Goal: Transaction & Acquisition: Purchase product/service

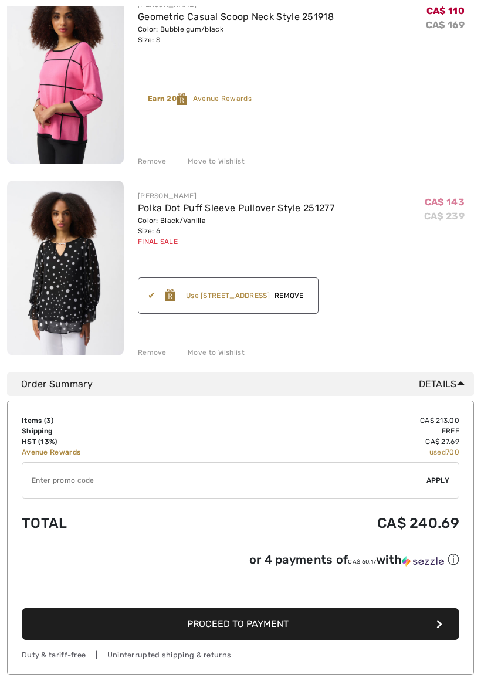
scroll to position [376, 0]
click at [42, 477] on input "TEXT" at bounding box center [224, 480] width 404 height 35
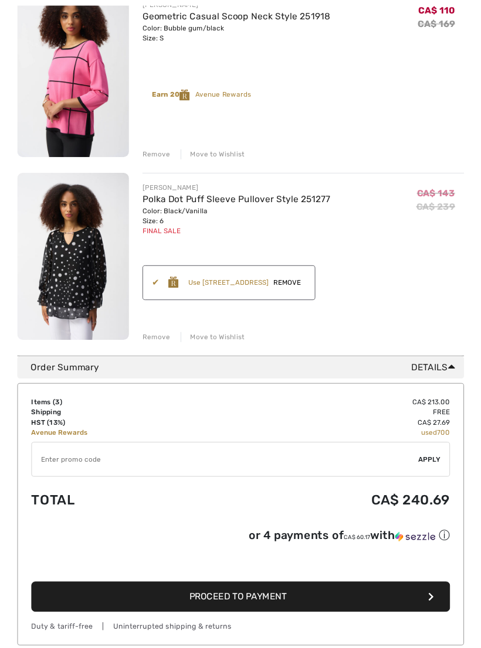
scroll to position [447, 0]
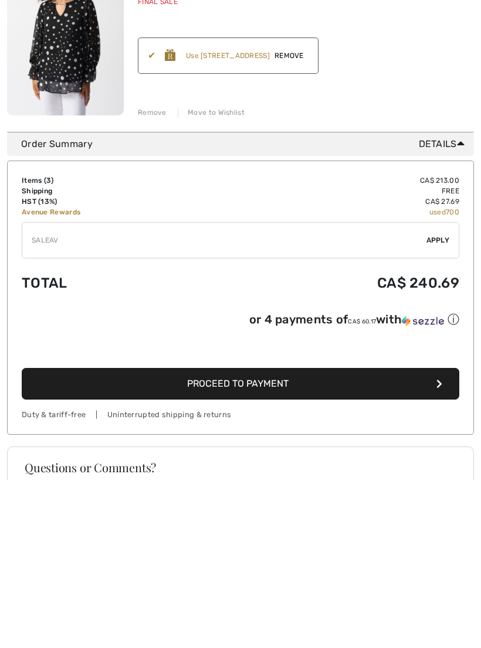
type input "SALEAV"
click at [440, 403] on span "Apply" at bounding box center [437, 408] width 23 height 11
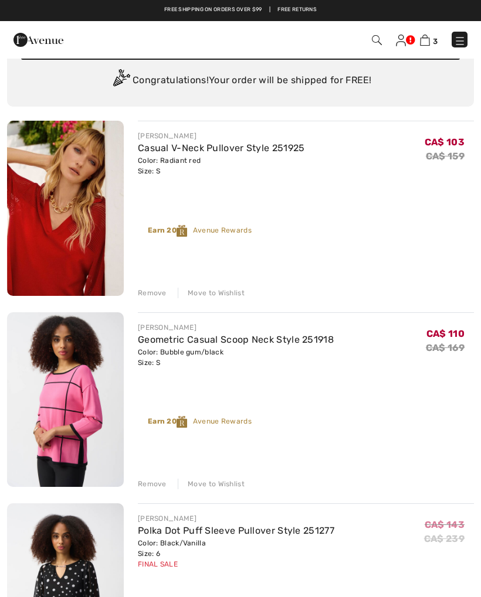
scroll to position [0, 0]
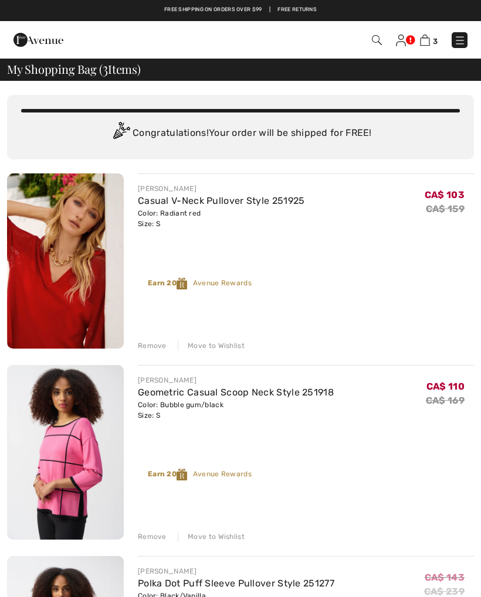
click at [396, 43] on img at bounding box center [401, 41] width 10 height 12
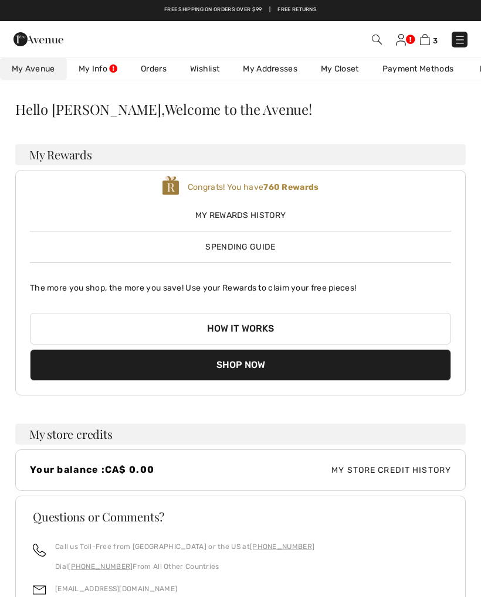
click at [98, 70] on link "My Info" at bounding box center [98, 69] width 62 height 22
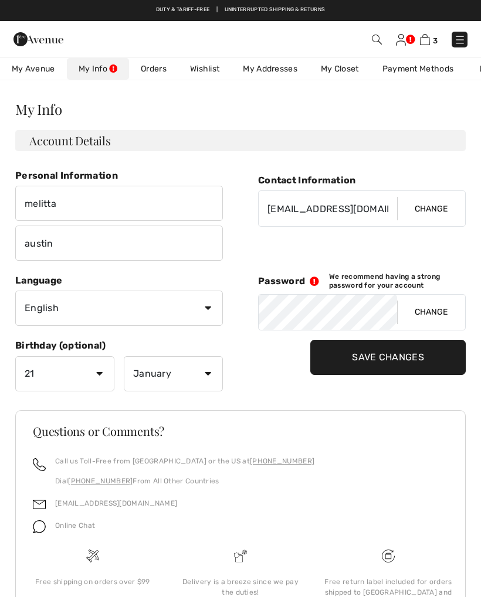
click at [38, 76] on link "My Avenue 760 rewards" at bounding box center [33, 69] width 67 height 22
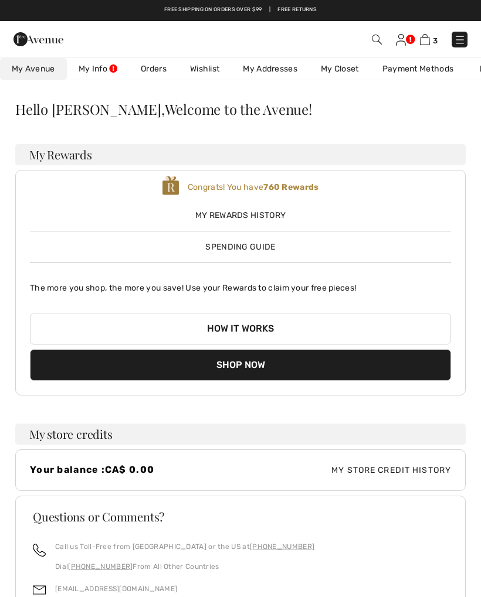
click at [400, 39] on img at bounding box center [401, 40] width 10 height 12
click at [429, 38] on img at bounding box center [425, 39] width 10 height 11
click at [425, 45] on img at bounding box center [425, 39] width 10 height 11
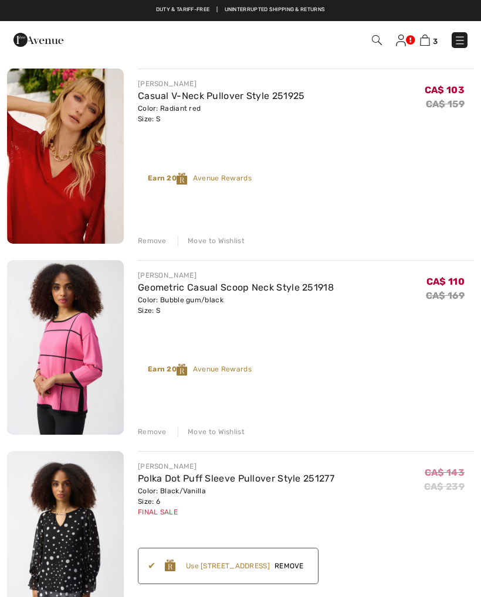
scroll to position [104, 0]
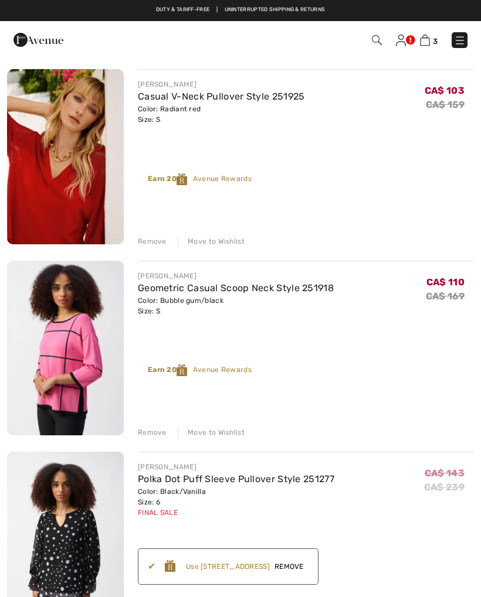
click at [73, 182] on img at bounding box center [65, 156] width 117 height 175
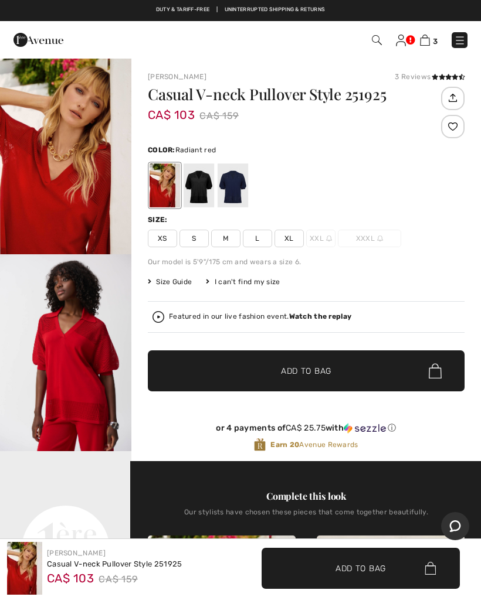
click at [78, 361] on img "2 / 5" at bounding box center [65, 352] width 131 height 197
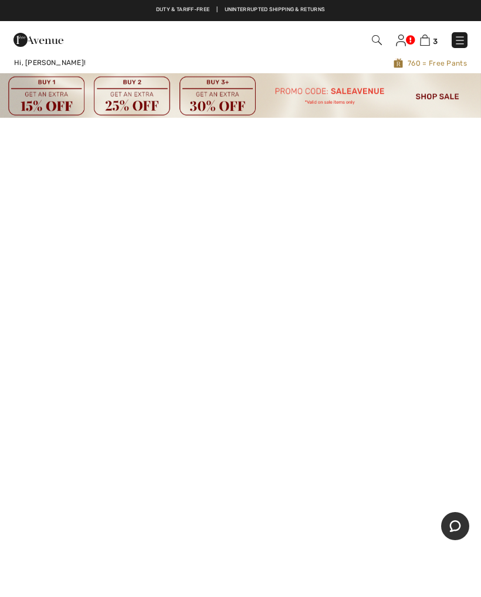
click at [400, 39] on img at bounding box center [401, 41] width 10 height 12
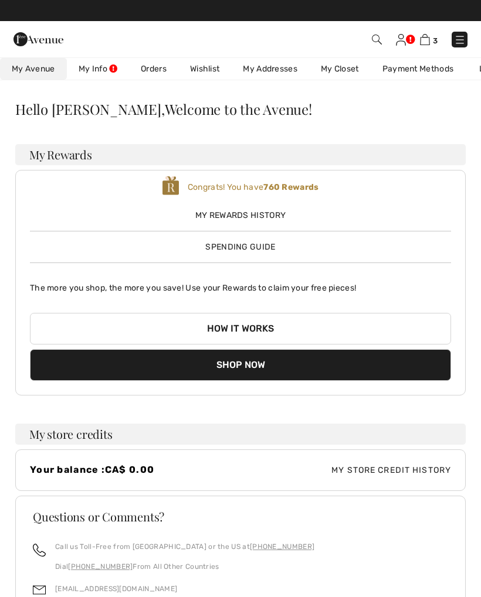
click at [424, 38] on img at bounding box center [425, 39] width 10 height 11
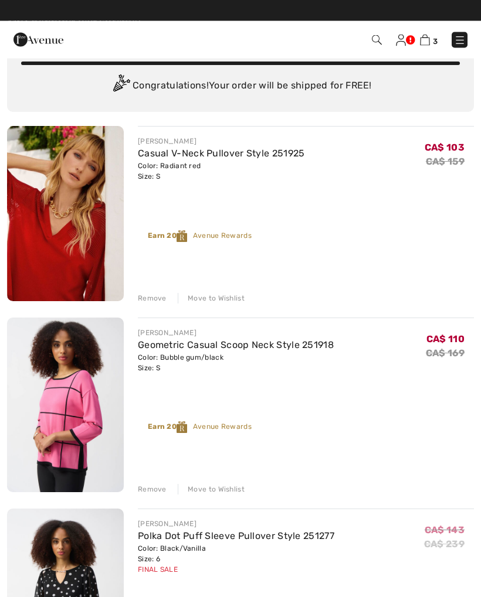
scroll to position [47, 0]
click at [398, 43] on img at bounding box center [401, 41] width 10 height 12
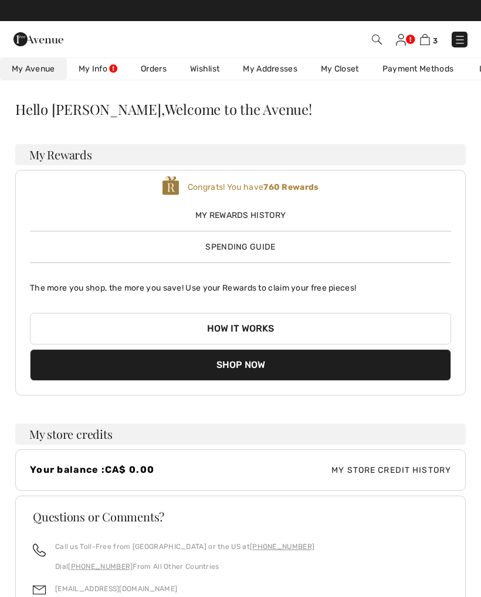
click at [158, 75] on link "Orders" at bounding box center [153, 69] width 49 height 22
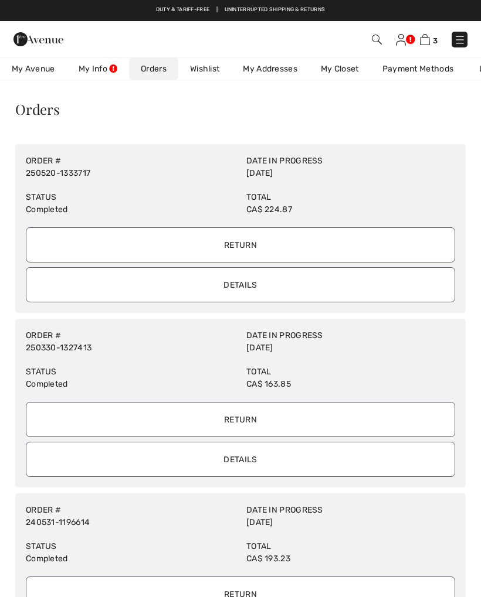
click at [424, 38] on img at bounding box center [425, 39] width 10 height 11
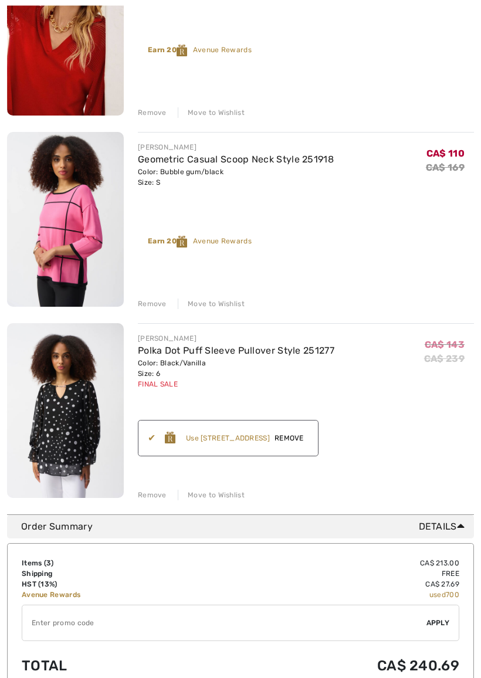
scroll to position [233, 0]
click at [298, 440] on span "Remove" at bounding box center [289, 438] width 39 height 11
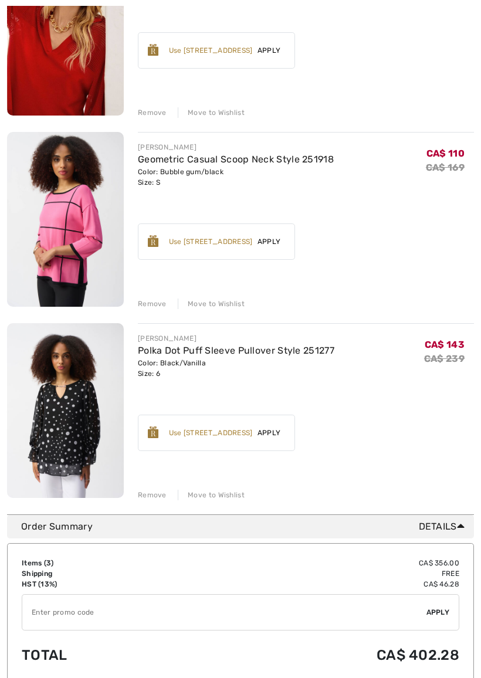
click at [235, 355] on link "Polka Dot Puff Sleeve Pullover Style 251277" at bounding box center [236, 350] width 196 height 11
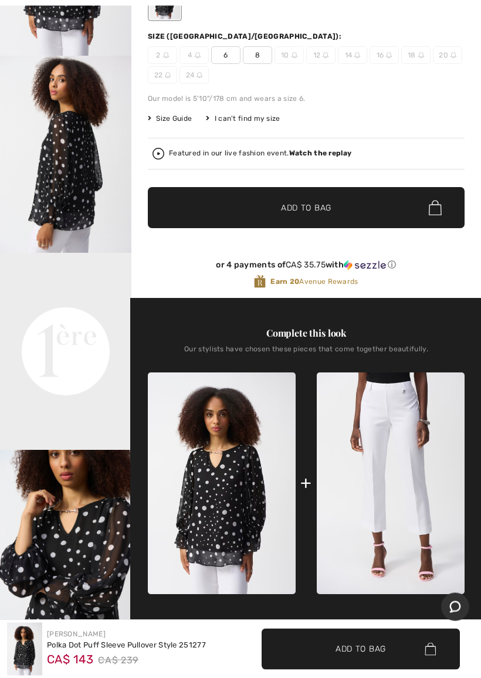
scroll to position [199, 0]
click at [57, 318] on video "Your browser does not support the video tag." at bounding box center [65, 286] width 131 height 66
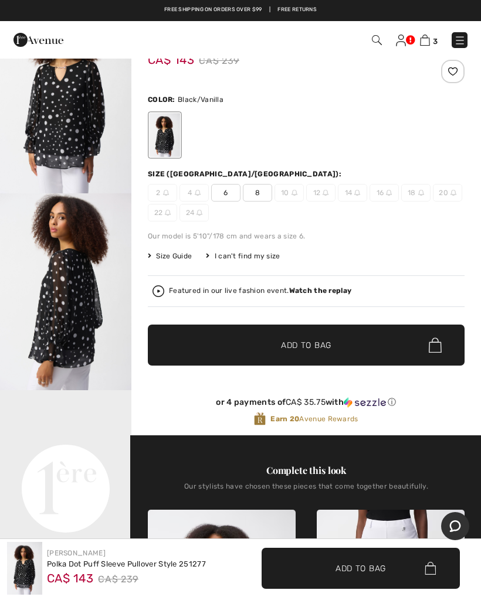
scroll to position [0, 0]
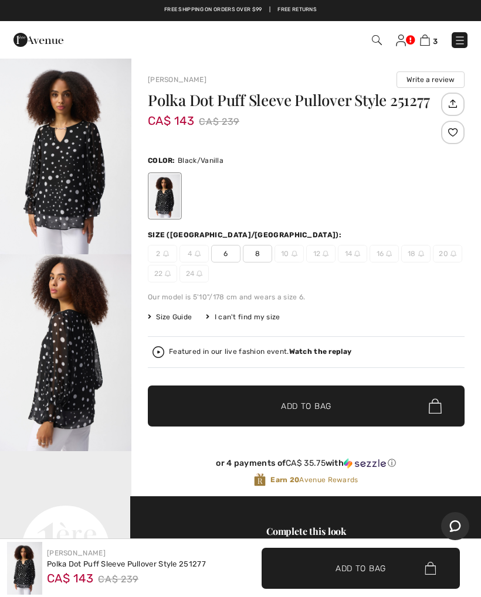
click at [65, 181] on img "1 / 5" at bounding box center [65, 155] width 131 height 197
click at [424, 38] on img at bounding box center [425, 40] width 10 height 11
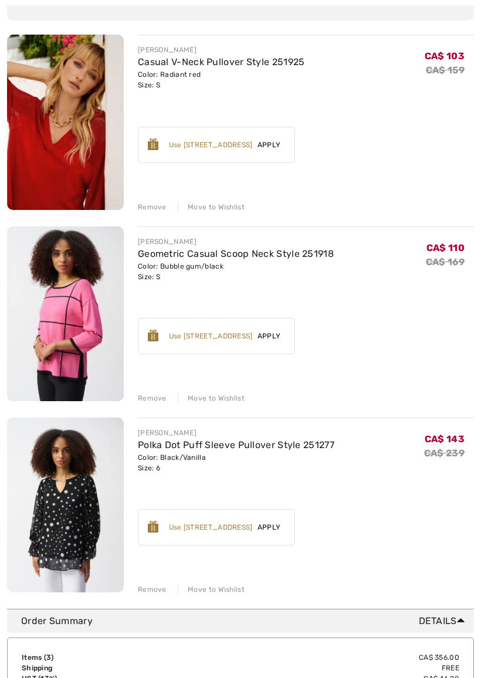
scroll to position [139, 0]
click at [274, 529] on span "Apply" at bounding box center [269, 527] width 33 height 11
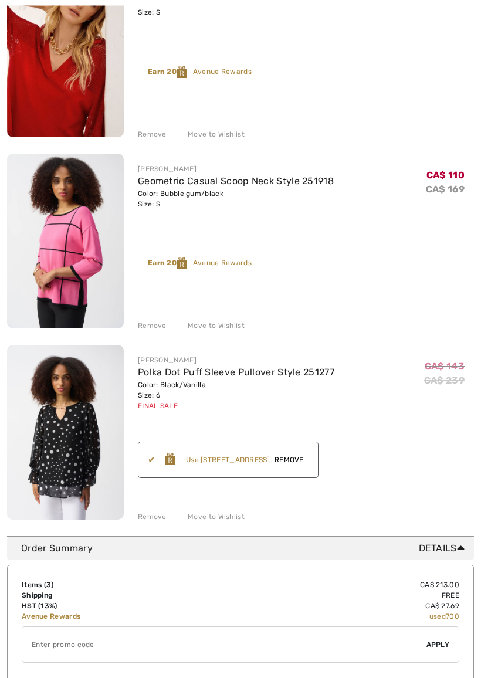
scroll to position [212, 0]
click at [301, 460] on span "Remove" at bounding box center [289, 459] width 39 height 11
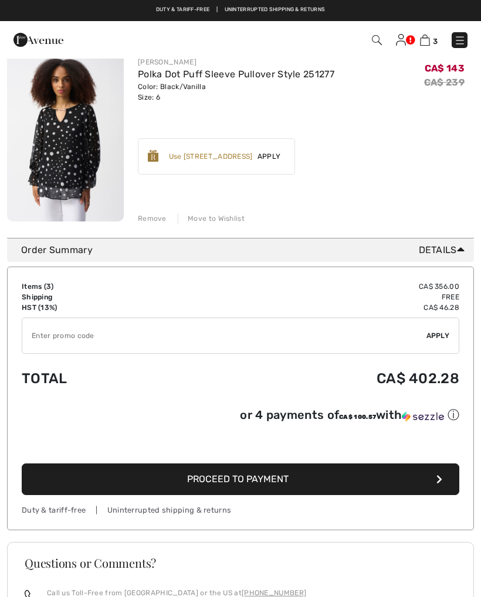
scroll to position [509, 0]
click at [100, 342] on input "TEXT" at bounding box center [224, 336] width 404 height 35
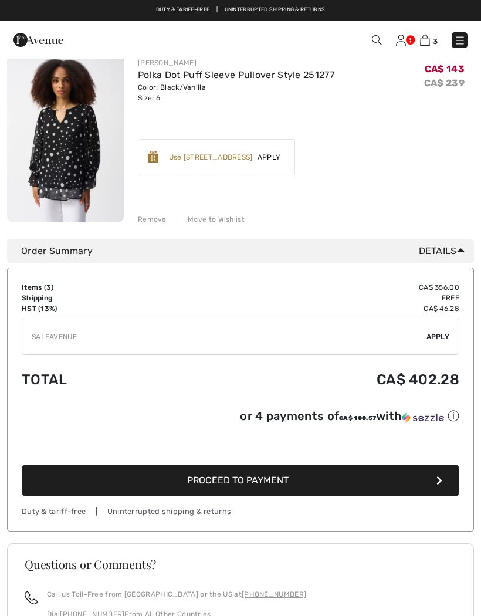
type input "SALEAVENUE"
click at [442, 341] on span "Apply" at bounding box center [437, 336] width 23 height 11
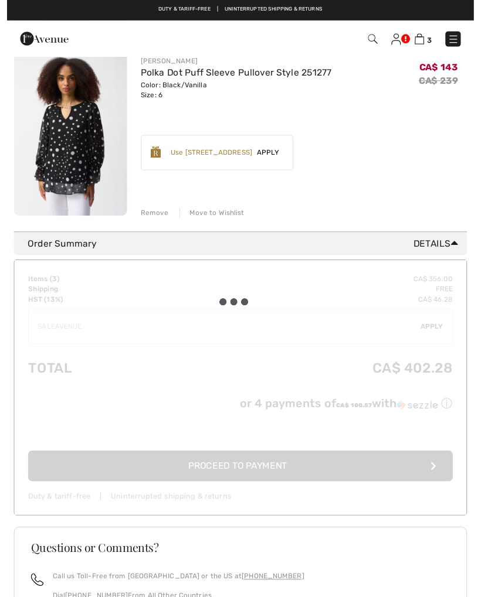
scroll to position [509, 0]
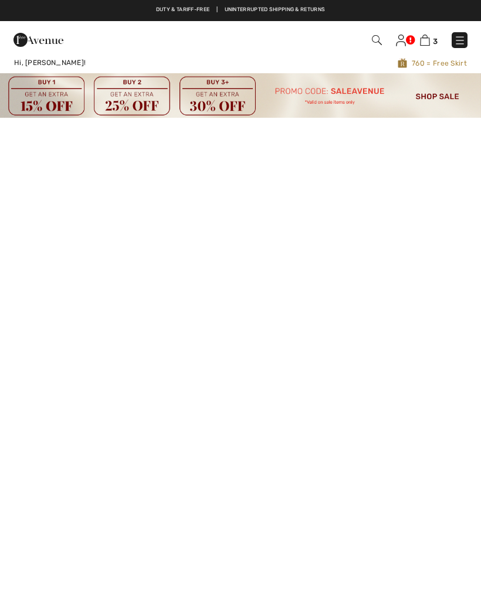
checkbox input "true"
click at [426, 38] on img at bounding box center [425, 40] width 10 height 11
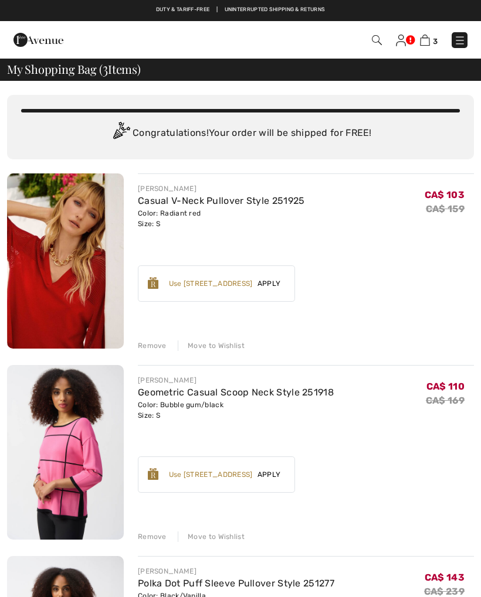
checkbox input "true"
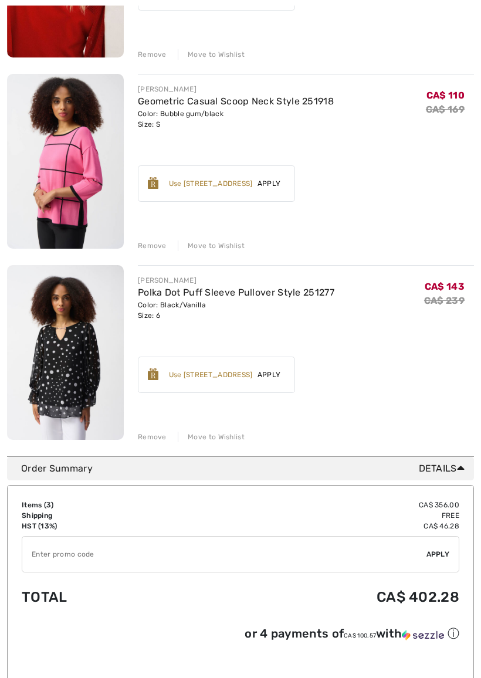
scroll to position [291, 0]
click at [267, 375] on span "Apply" at bounding box center [269, 374] width 33 height 11
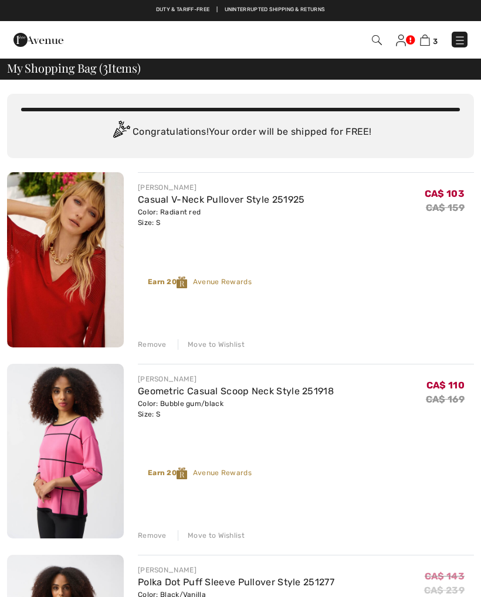
scroll to position [0, 0]
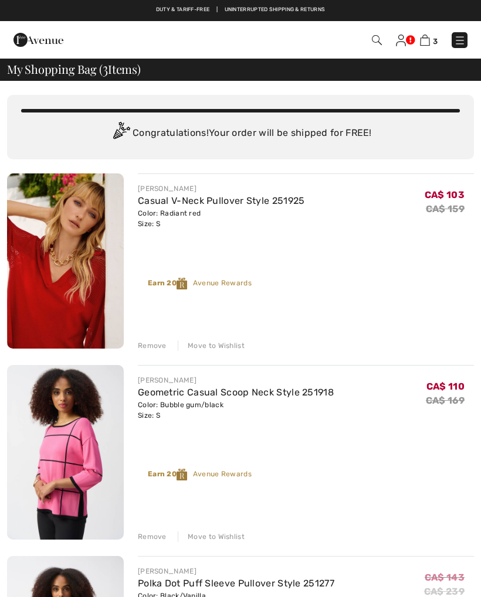
click at [181, 388] on link "Geometric Casual Scoop Neck Style 251918" at bounding box center [236, 392] width 196 height 11
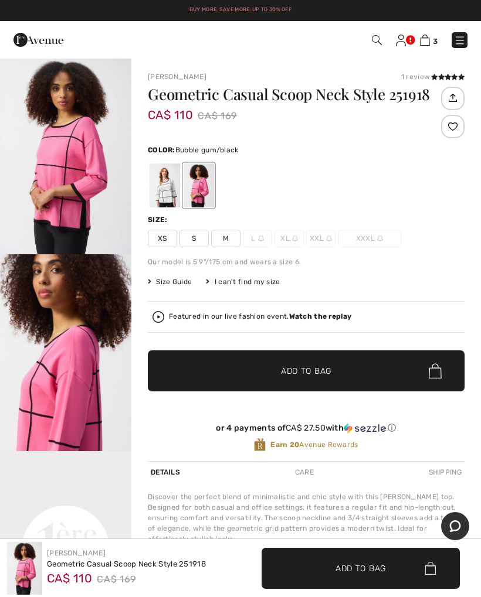
click at [67, 177] on img "1 / 7" at bounding box center [65, 155] width 131 height 197
